Goal: Check status

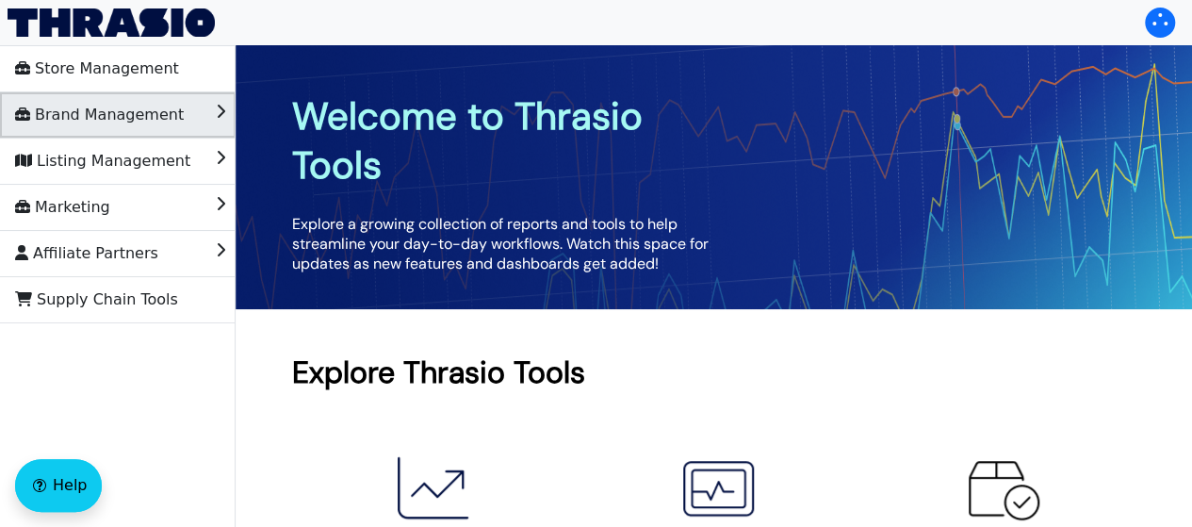
click at [65, 104] on span "Brand Management" at bounding box center [99, 115] width 169 height 30
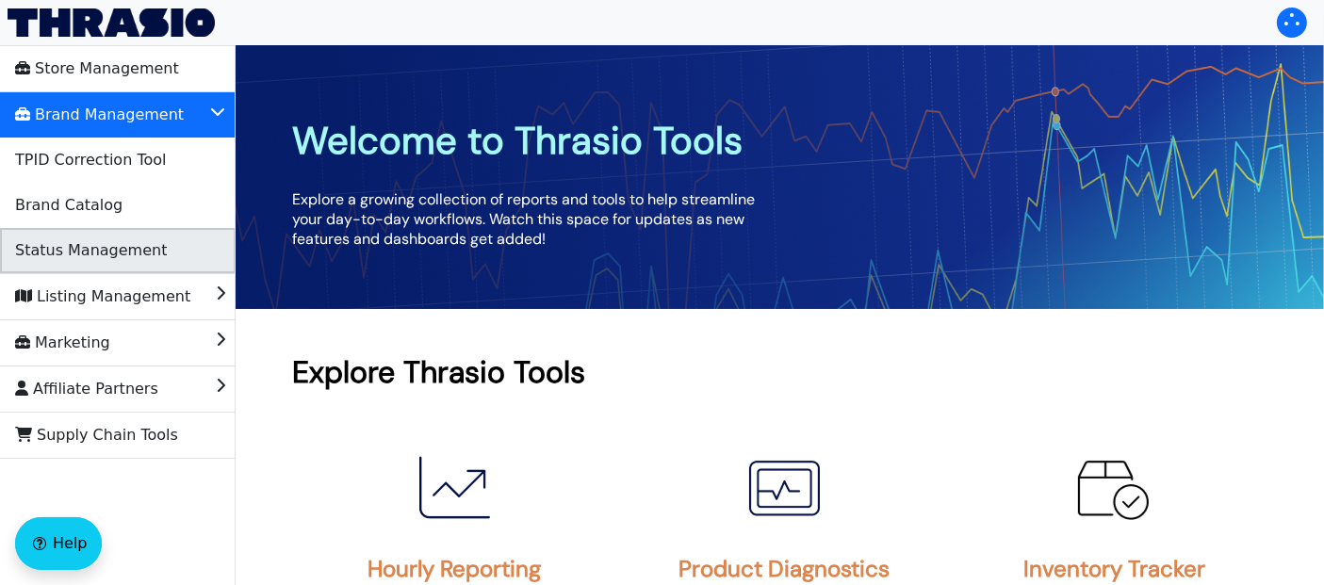
click at [120, 260] on span "Status Management" at bounding box center [91, 251] width 152 height 30
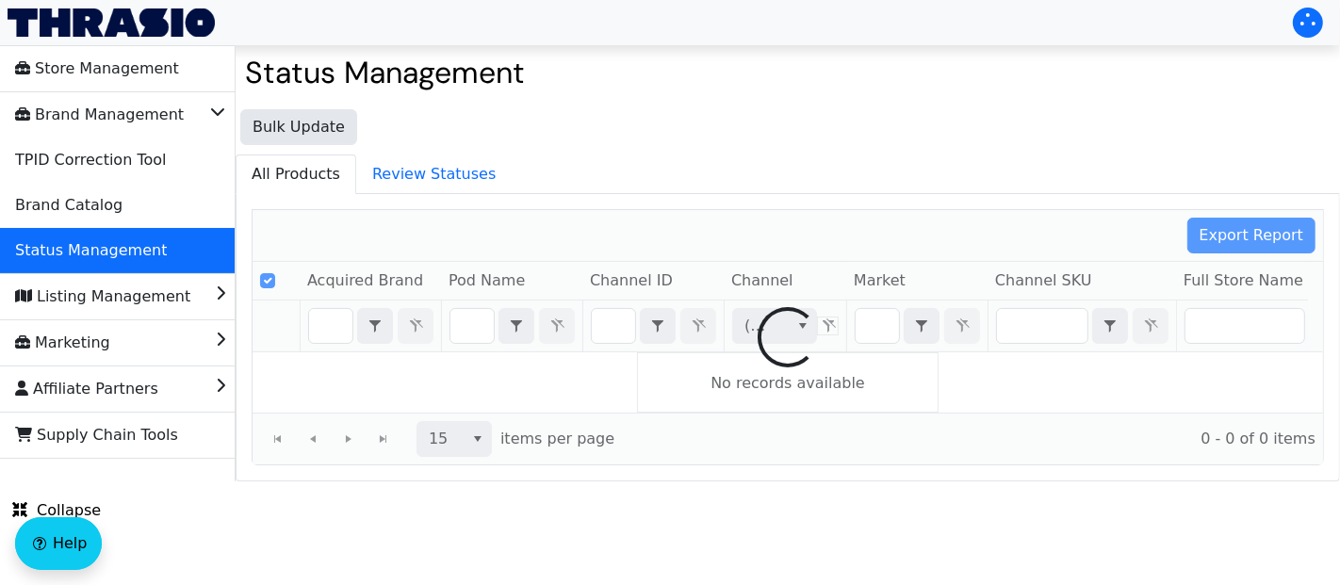
click at [616, 324] on div at bounding box center [788, 337] width 1071 height 254
checkbox input "false"
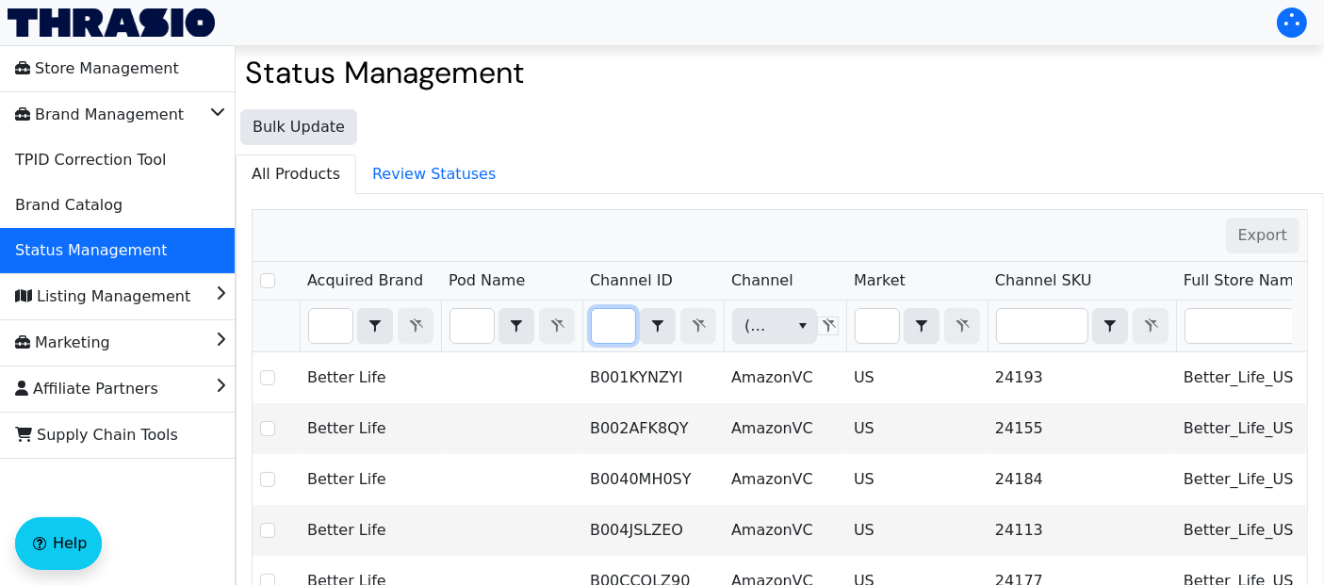
click at [614, 333] on input "Filter" at bounding box center [613, 326] width 43 height 34
type input "B0F2Z4G4H5"
checkbox input "true"
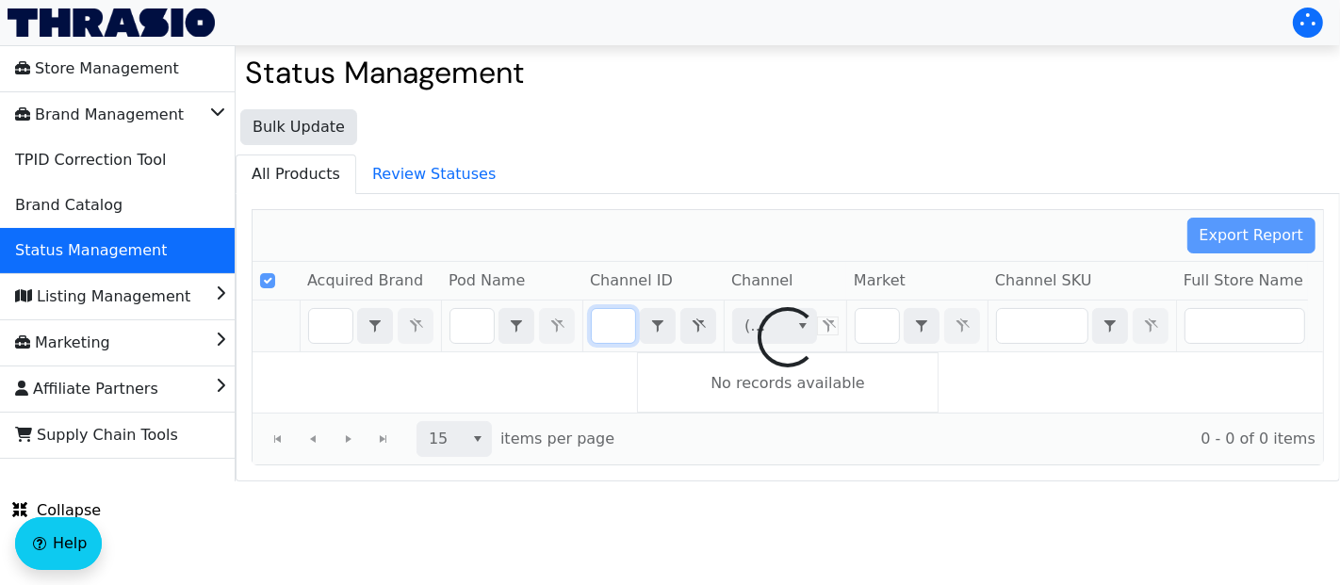
type input "B0F2Z4G4H5"
checkbox input "false"
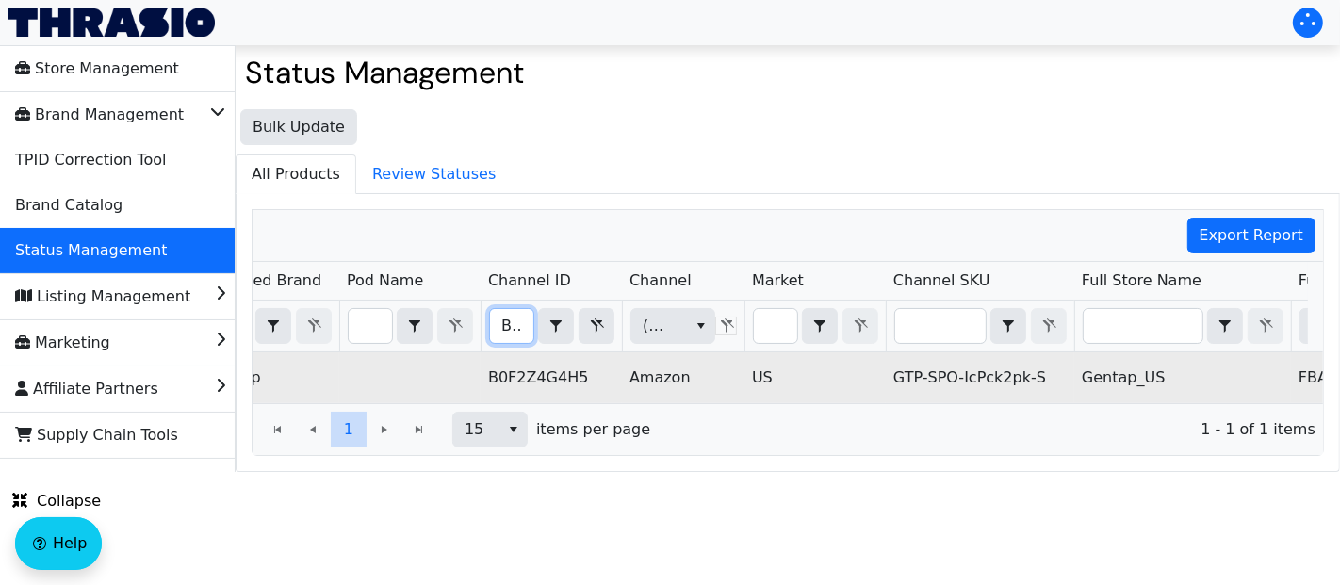
scroll to position [0, 0]
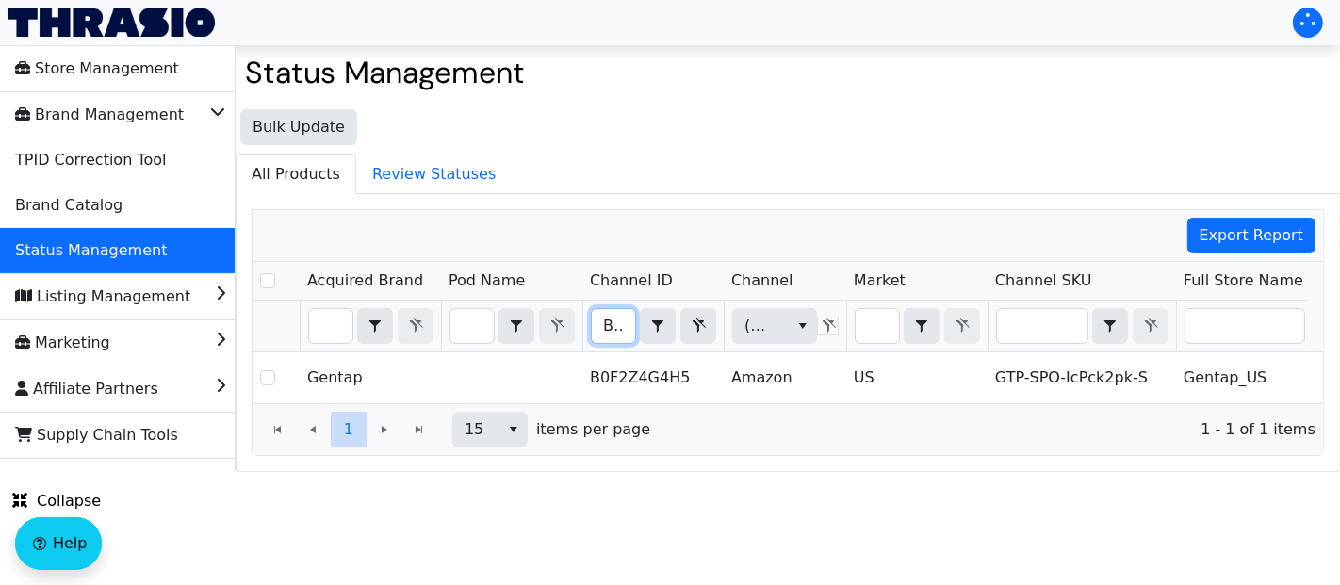
click at [612, 321] on input "B0F2Z4G4H5" at bounding box center [613, 326] width 43 height 34
type input "B0F1CZ765N"
checkbox input "true"
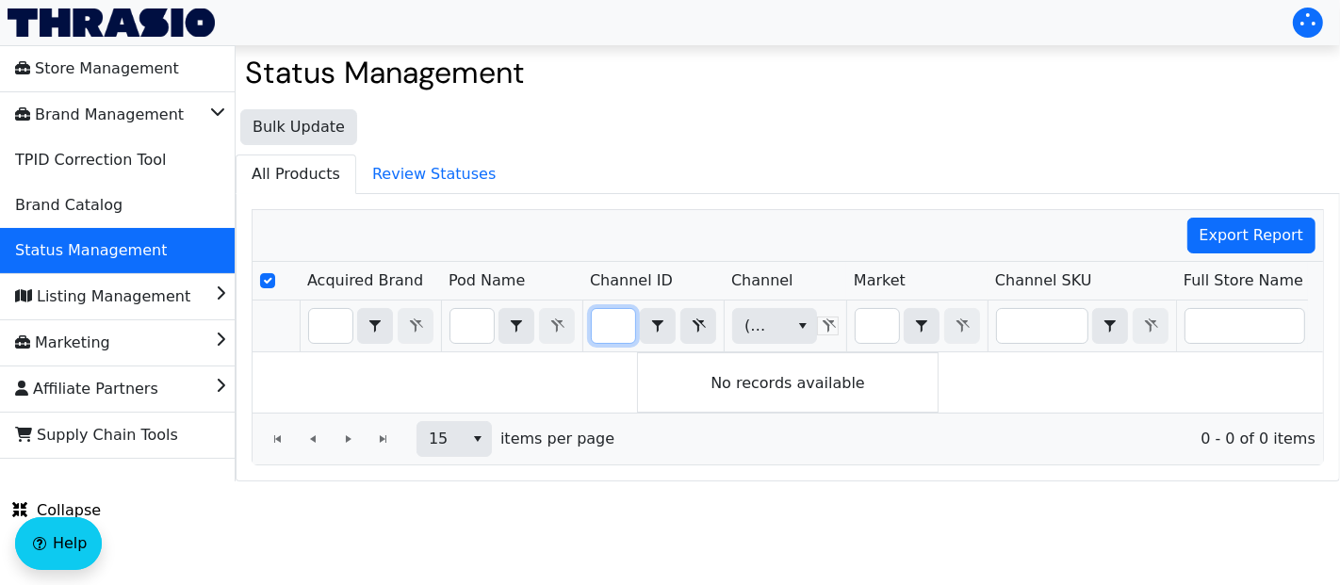
type input "B0F1CZ765N"
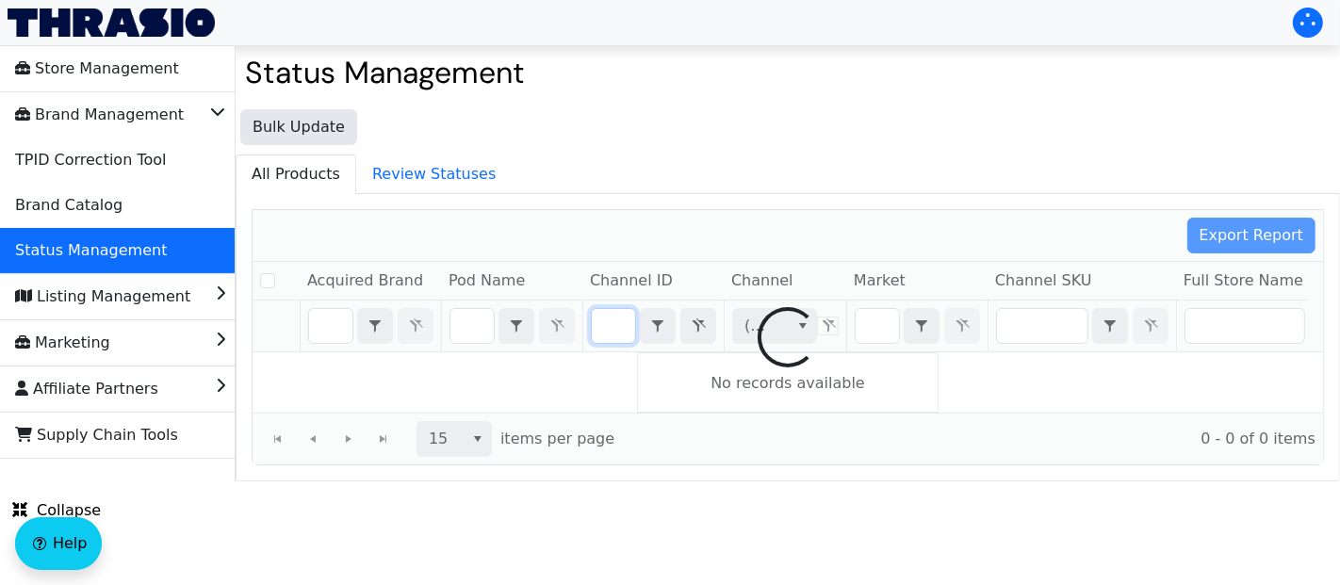
checkbox input "false"
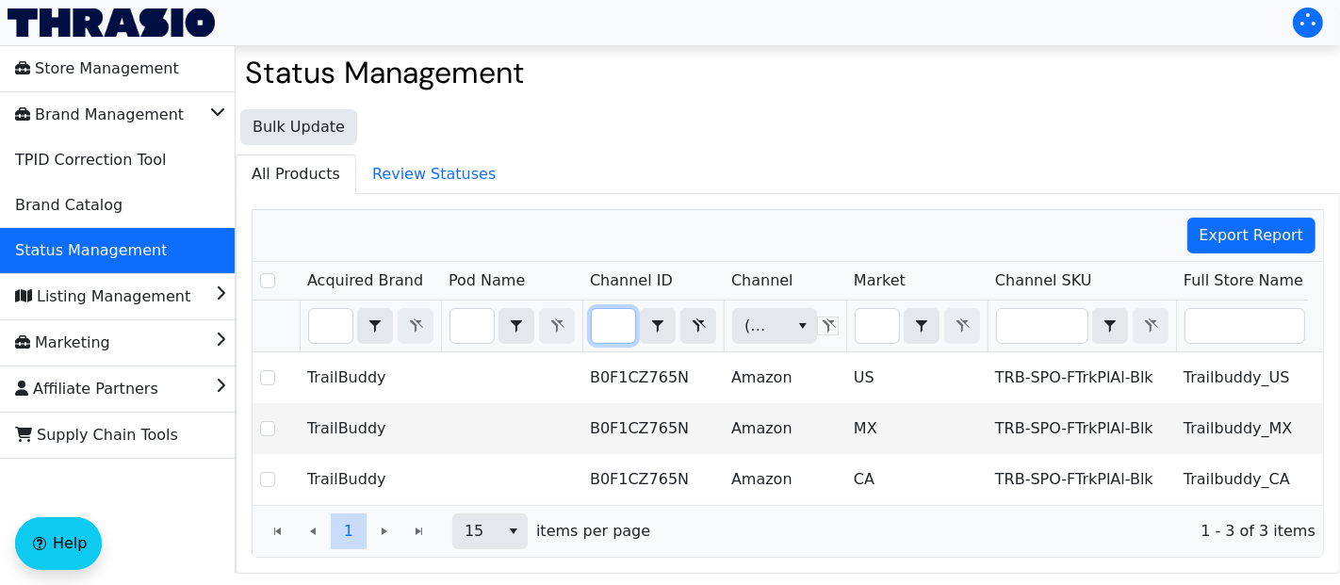
type input "B0F1CZ765"
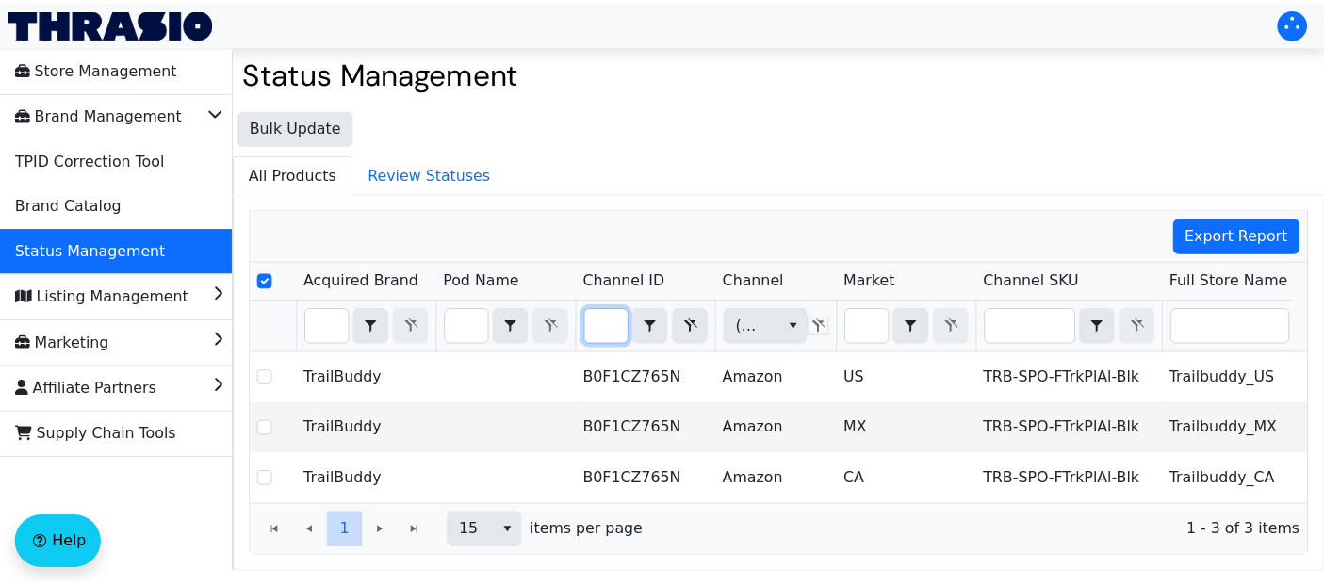
scroll to position [0, 51]
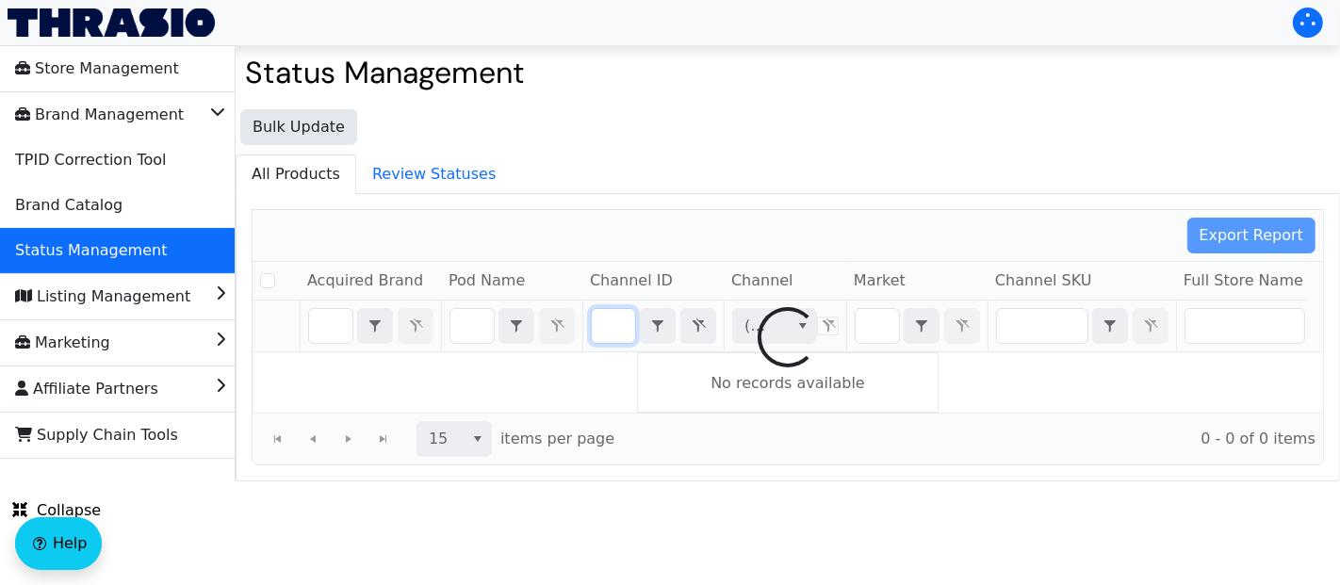
checkbox input "false"
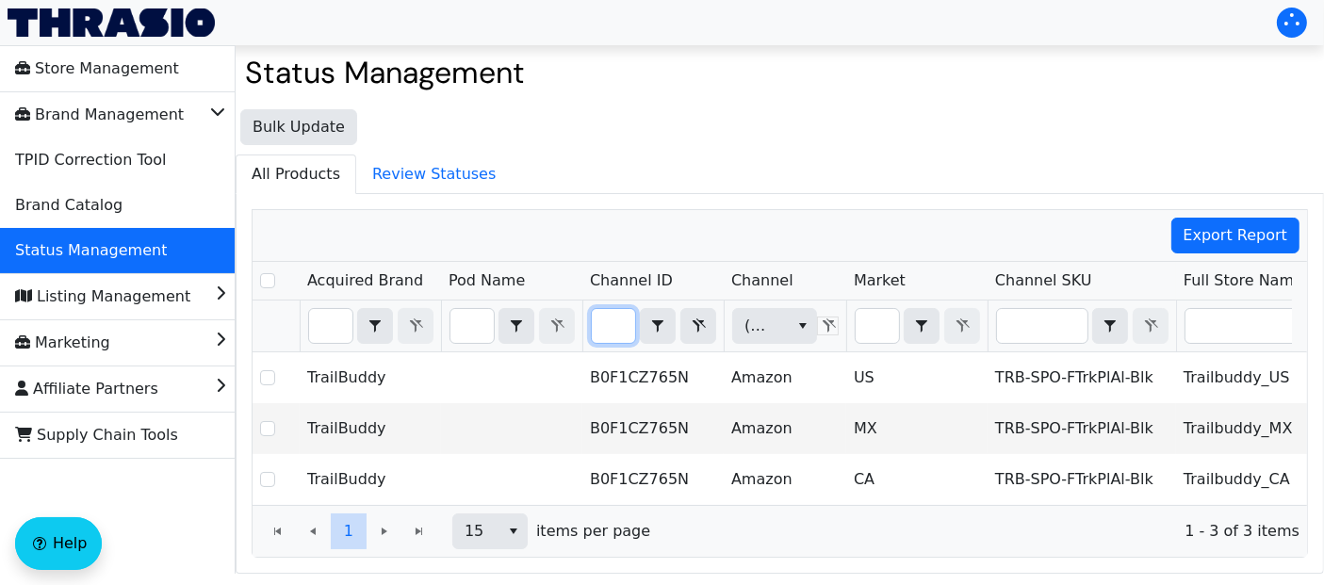
type input "B0F1CZ765"
